Goal: Task Accomplishment & Management: Use online tool/utility

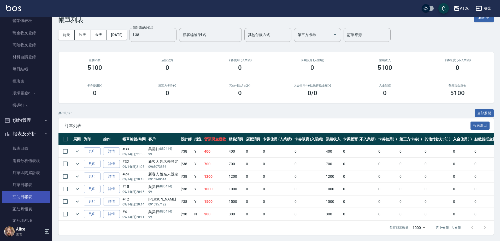
scroll to position [65, 0]
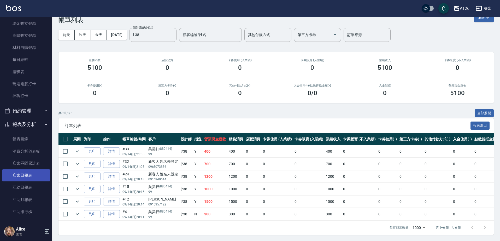
drag, startPoint x: 31, startPoint y: 180, endPoint x: 32, endPoint y: 176, distance: 4.1
click at [31, 180] on link "店家日報表" at bounding box center [26, 175] width 48 height 12
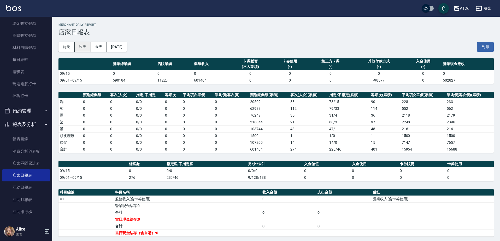
click at [85, 51] on button "昨天" at bounding box center [83, 47] width 16 height 10
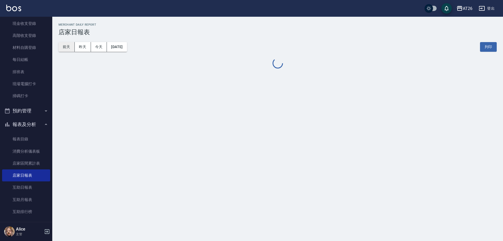
drag, startPoint x: 58, startPoint y: 46, endPoint x: 66, endPoint y: 45, distance: 8.1
click at [59, 46] on div "AT26 [DATE] 店家日報表 列印時間： [DATE][PHONE_NUMBER]:34 Merchant Daily Report 店家日報表 [DA…" at bounding box center [277, 46] width 451 height 59
click at [68, 45] on button "前天" at bounding box center [67, 47] width 16 height 10
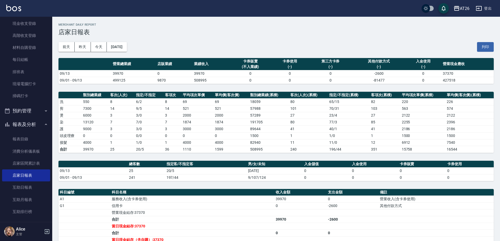
click at [124, 41] on div "[DATE] [DATE] [DATE] [DATE] 列印" at bounding box center [276, 47] width 435 height 22
click at [121, 47] on button "[DATE]" at bounding box center [117, 47] width 20 height 10
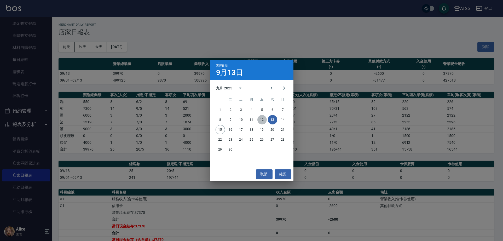
click at [264, 120] on button "12" at bounding box center [261, 119] width 9 height 9
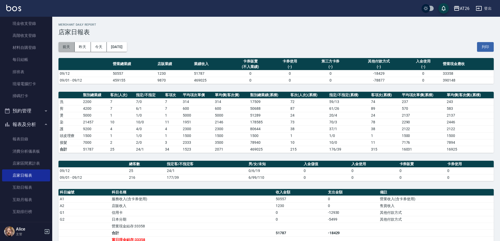
click at [72, 47] on button "前天" at bounding box center [67, 47] width 16 height 10
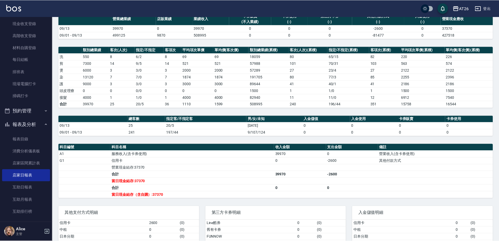
scroll to position [77, 0]
